Goal: Find specific page/section: Find specific page/section

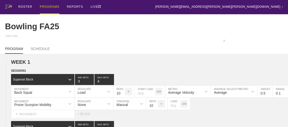
click at [48, 6] on div "PROGRAMS" at bounding box center [50, 7] width 20 height 14
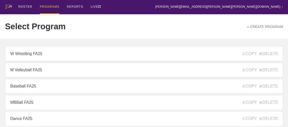
scroll to position [68, 0]
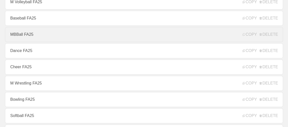
click at [28, 40] on link "MBBall FA25" at bounding box center [144, 34] width 278 height 15
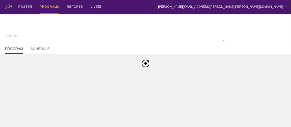
type textarea "x"
type input "MBBall FA25"
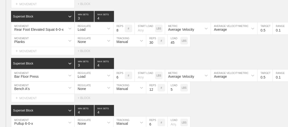
scroll to position [693, 0]
